Goal: Check status: Check status

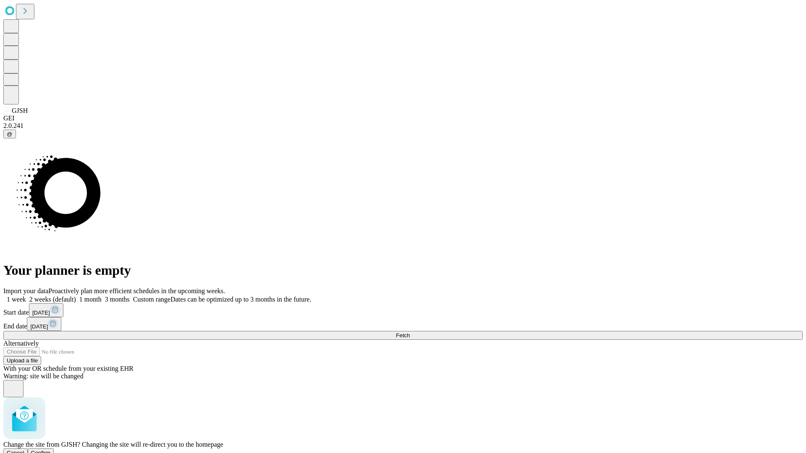
click at [51, 450] on span "Confirm" at bounding box center [41, 453] width 20 height 6
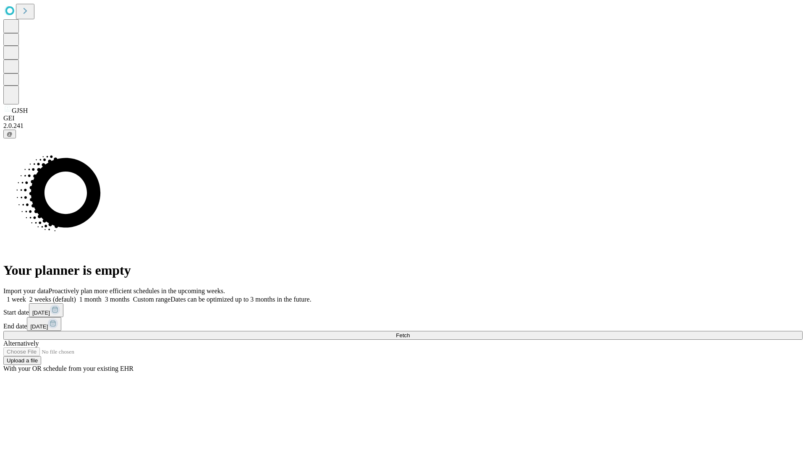
click at [26, 296] on label "1 week" at bounding box center [14, 299] width 23 height 7
click at [410, 332] on span "Fetch" at bounding box center [403, 335] width 14 height 6
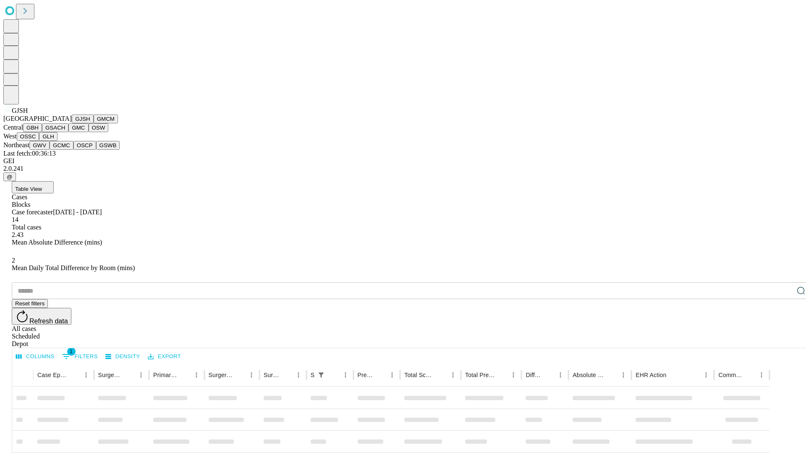
click at [94, 123] on button "GMCM" at bounding box center [106, 119] width 24 height 9
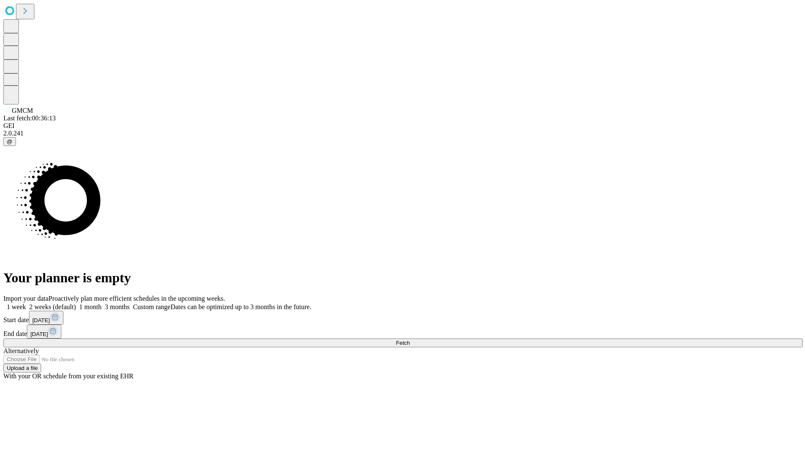
click at [26, 303] on label "1 week" at bounding box center [14, 306] width 23 height 7
click at [410, 340] on span "Fetch" at bounding box center [403, 343] width 14 height 6
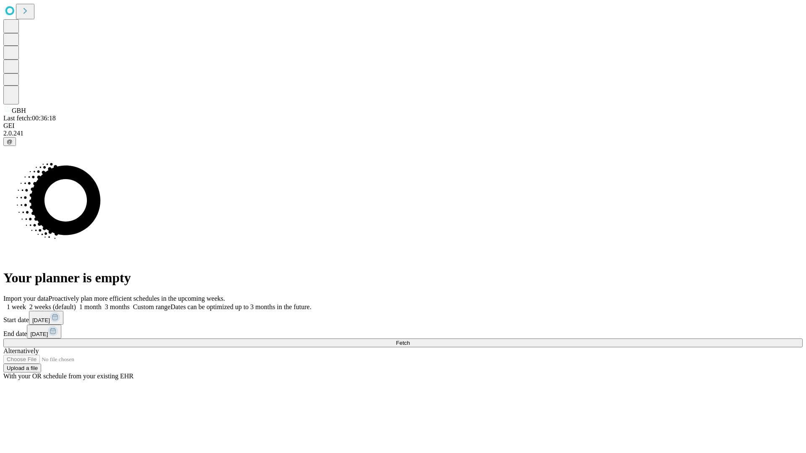
click at [26, 303] on label "1 week" at bounding box center [14, 306] width 23 height 7
click at [410, 340] on span "Fetch" at bounding box center [403, 343] width 14 height 6
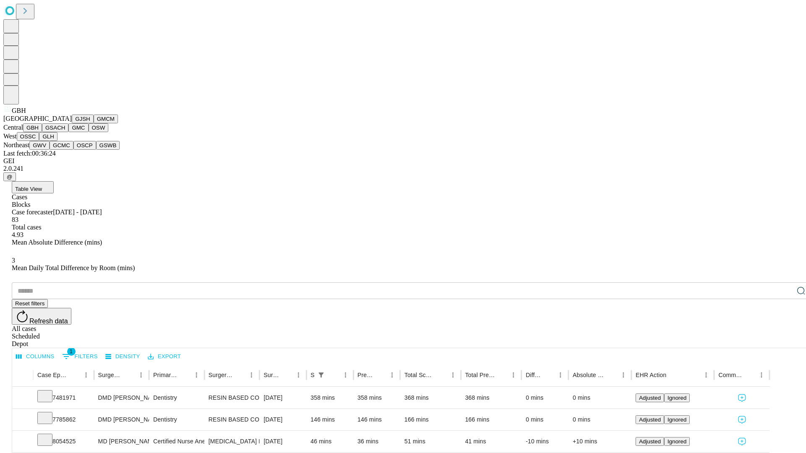
click at [65, 132] on button "GSACH" at bounding box center [55, 127] width 26 height 9
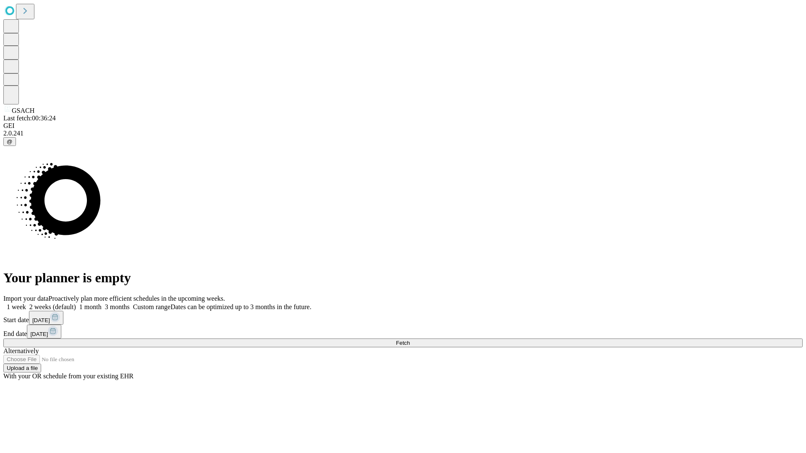
click at [26, 303] on label "1 week" at bounding box center [14, 306] width 23 height 7
click at [410, 340] on span "Fetch" at bounding box center [403, 343] width 14 height 6
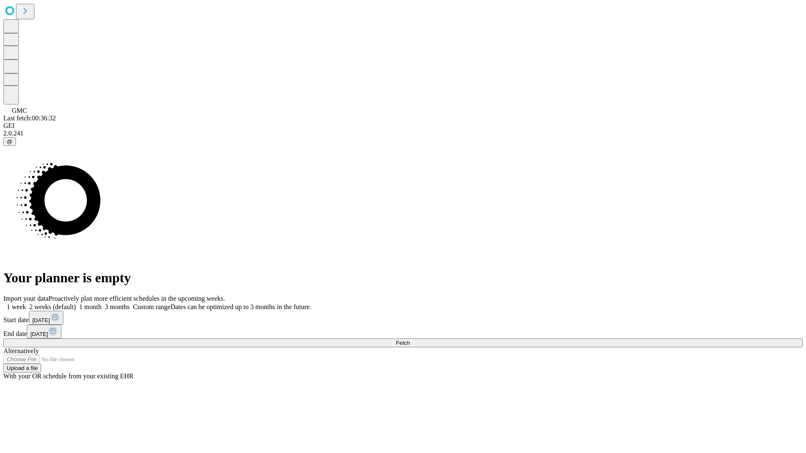
click at [26, 303] on label "1 week" at bounding box center [14, 306] width 23 height 7
click at [410, 340] on span "Fetch" at bounding box center [403, 343] width 14 height 6
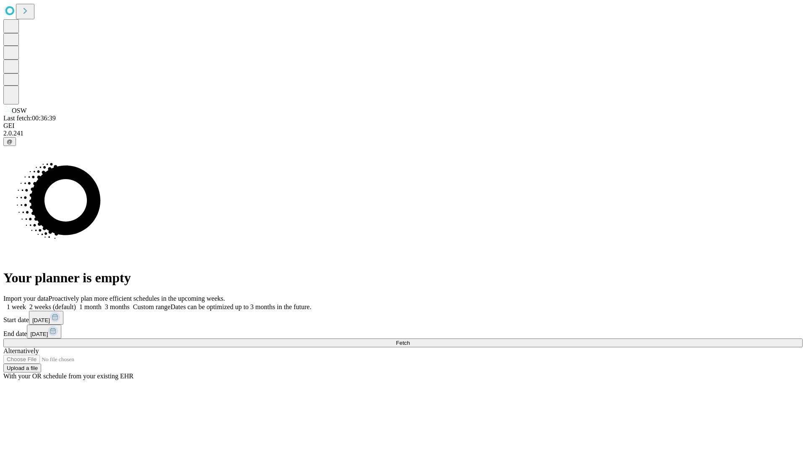
click at [26, 303] on label "1 week" at bounding box center [14, 306] width 23 height 7
click at [410, 340] on span "Fetch" at bounding box center [403, 343] width 14 height 6
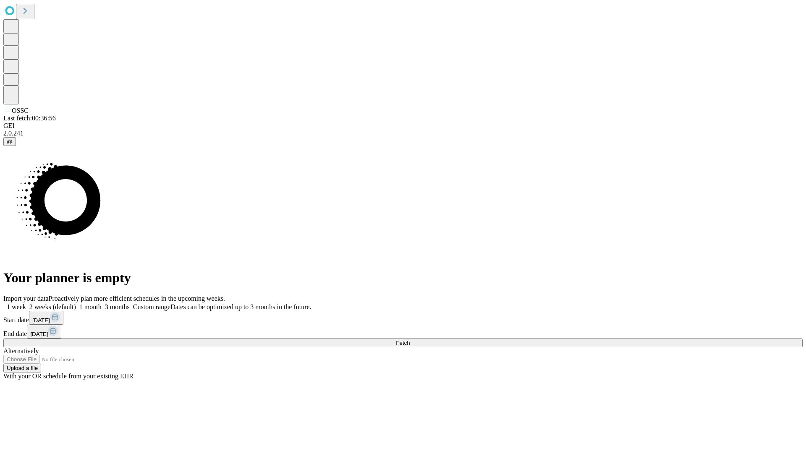
click at [26, 303] on label "1 week" at bounding box center [14, 306] width 23 height 7
click at [410, 340] on span "Fetch" at bounding box center [403, 343] width 14 height 6
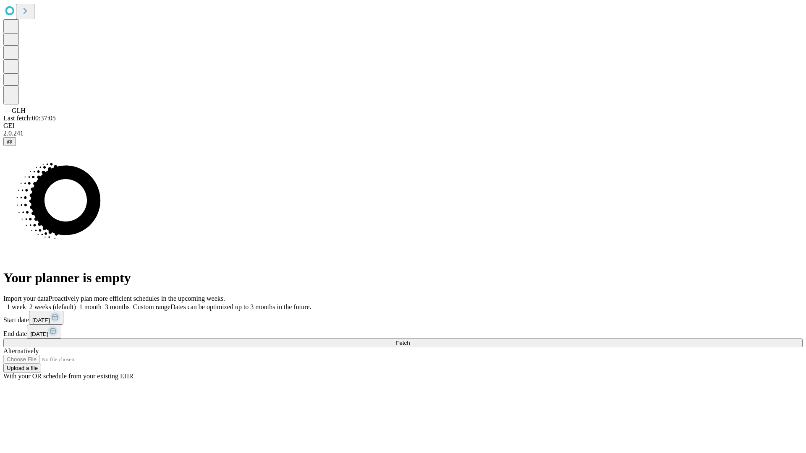
click at [26, 303] on label "1 week" at bounding box center [14, 306] width 23 height 7
click at [410, 340] on span "Fetch" at bounding box center [403, 343] width 14 height 6
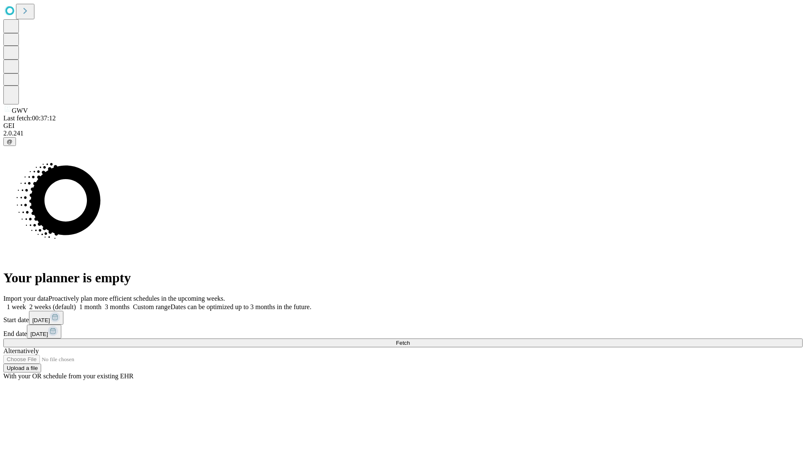
click at [26, 303] on label "1 week" at bounding box center [14, 306] width 23 height 7
click at [410, 340] on span "Fetch" at bounding box center [403, 343] width 14 height 6
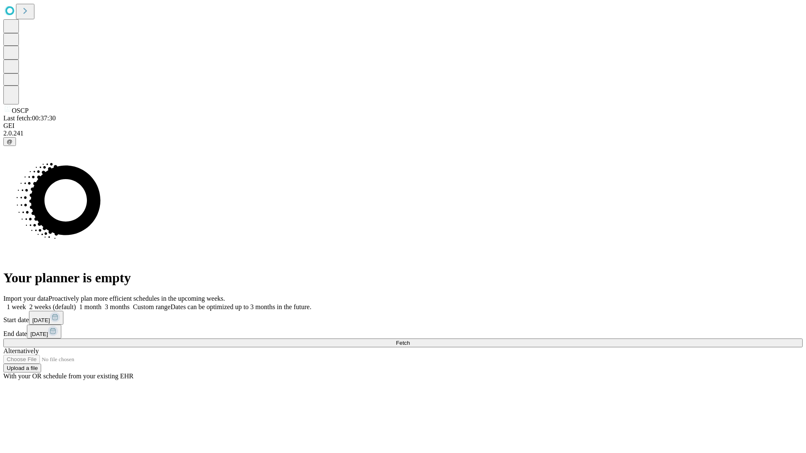
click at [26, 303] on label "1 week" at bounding box center [14, 306] width 23 height 7
click at [410, 340] on span "Fetch" at bounding box center [403, 343] width 14 height 6
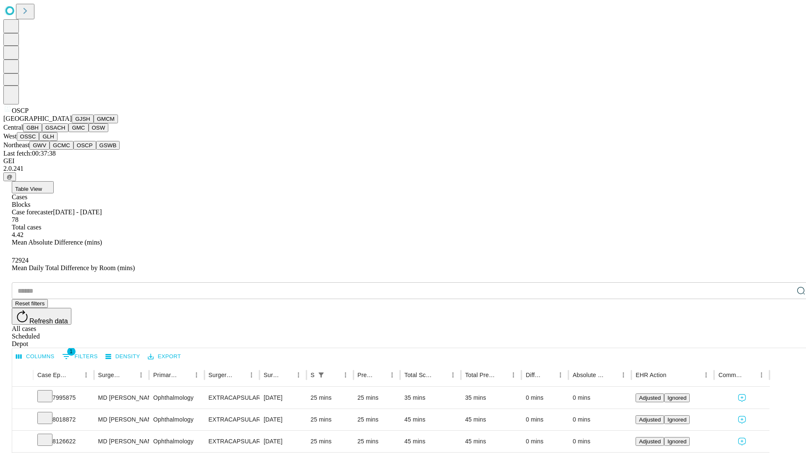
click at [96, 150] on button "GSWB" at bounding box center [108, 145] width 24 height 9
